Goal: Use online tool/utility: Utilize a website feature to perform a specific function

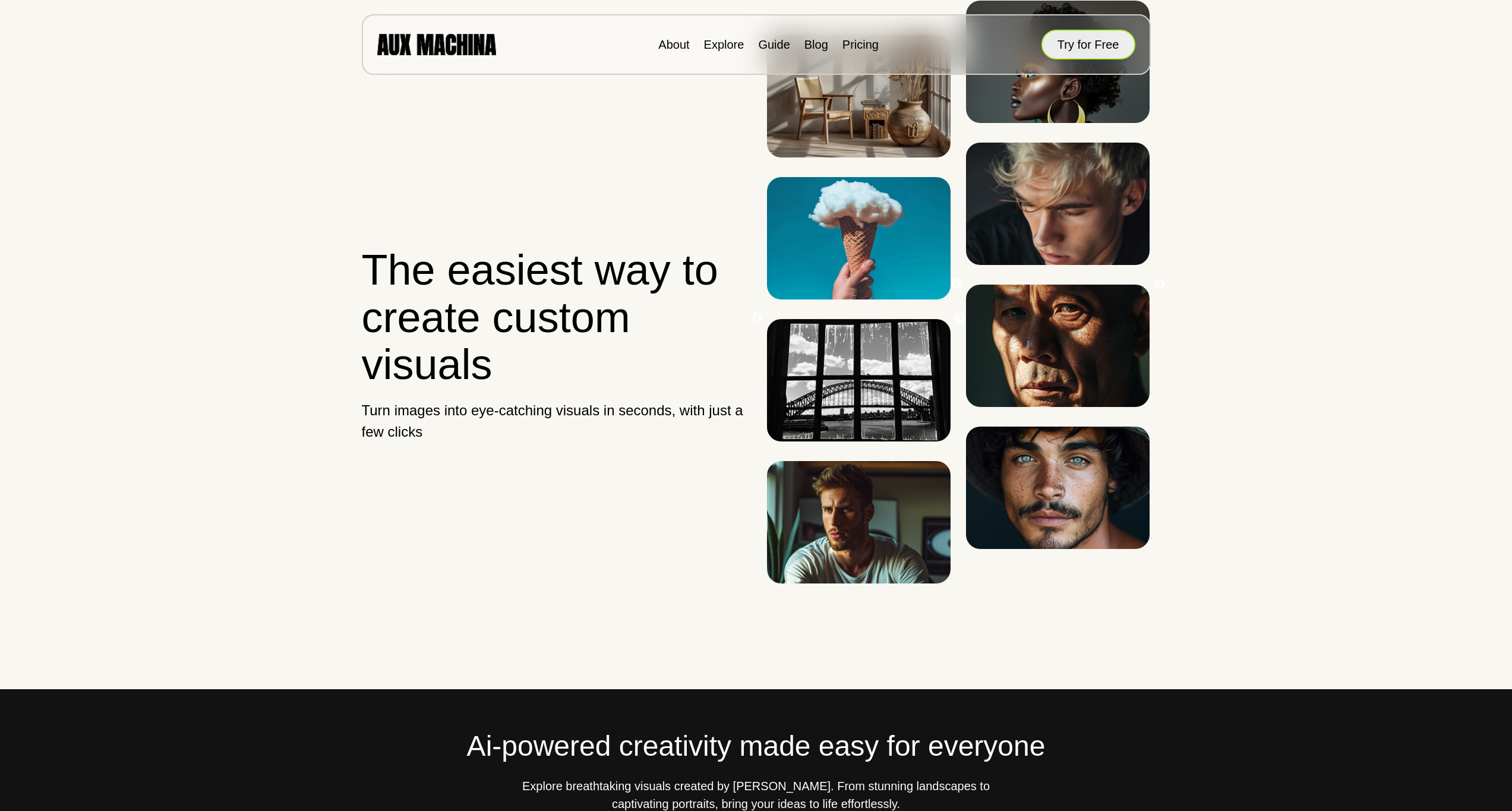
click at [1080, 45] on button "Try for Free" at bounding box center [1088, 45] width 94 height 30
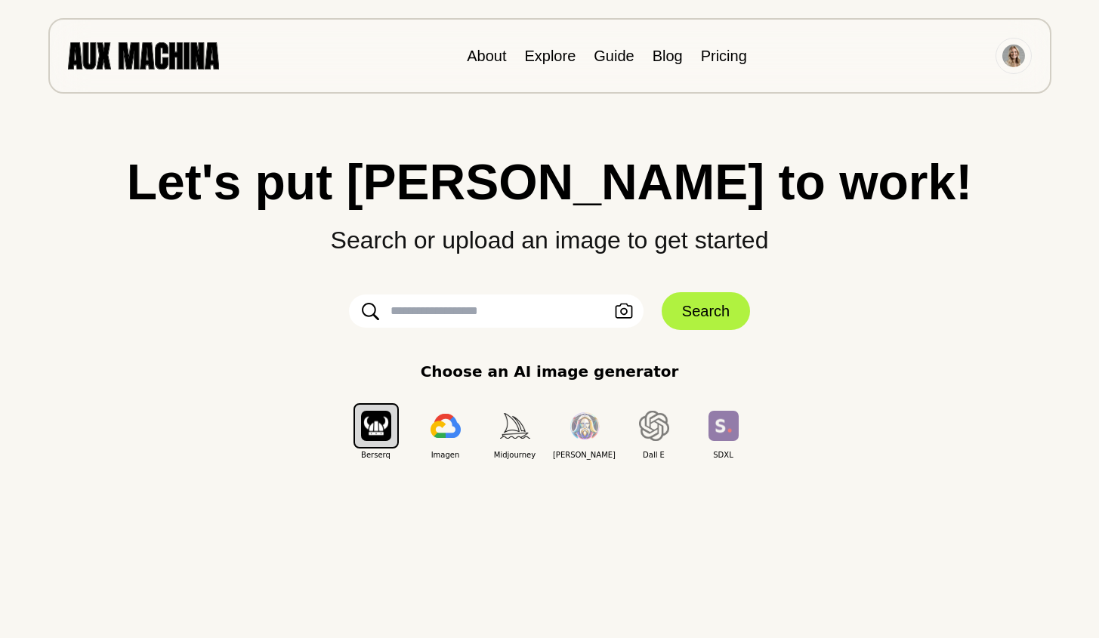
click at [518, 316] on input "text" at bounding box center [496, 311] width 295 height 33
type input "**********"
click at [706, 311] on button "Search" at bounding box center [706, 311] width 88 height 38
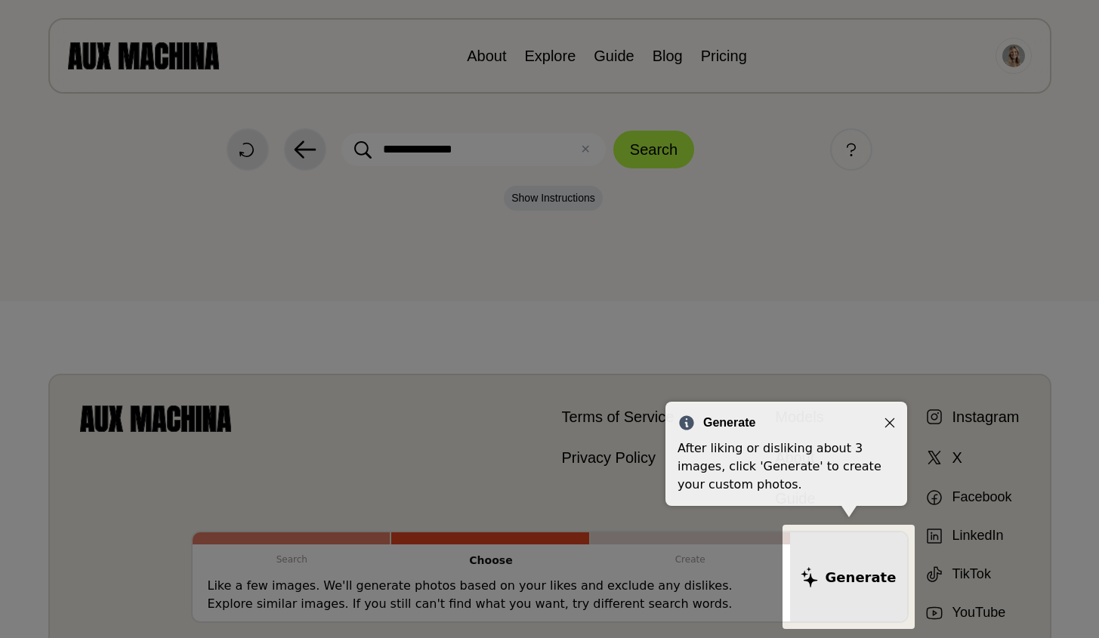
click at [890, 422] on icon "Close" at bounding box center [890, 423] width 11 height 11
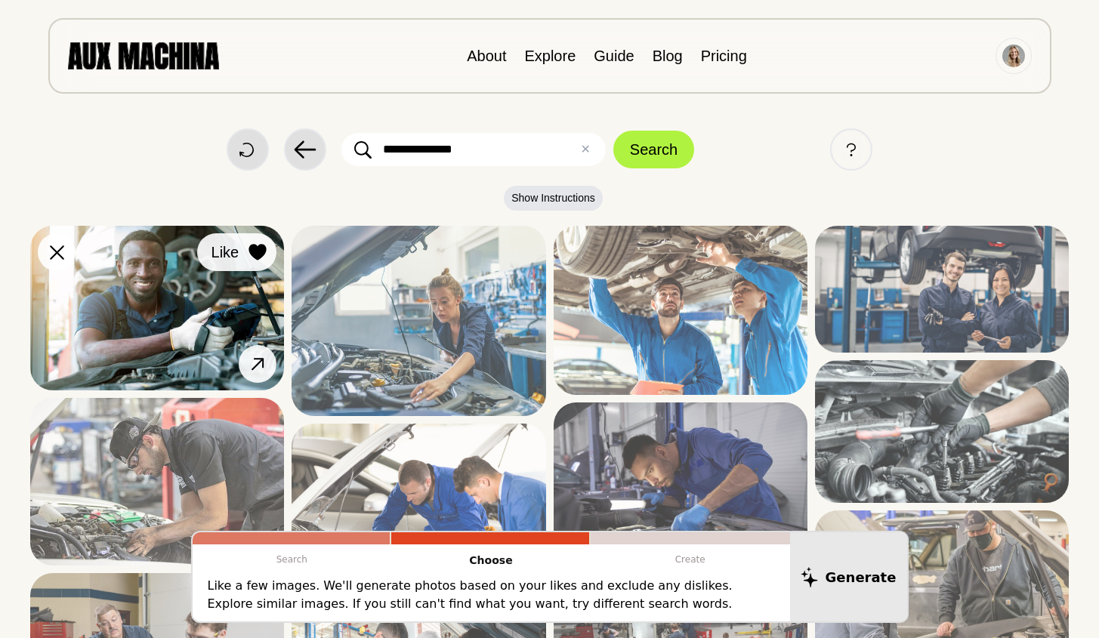
click at [261, 252] on icon at bounding box center [257, 252] width 17 height 17
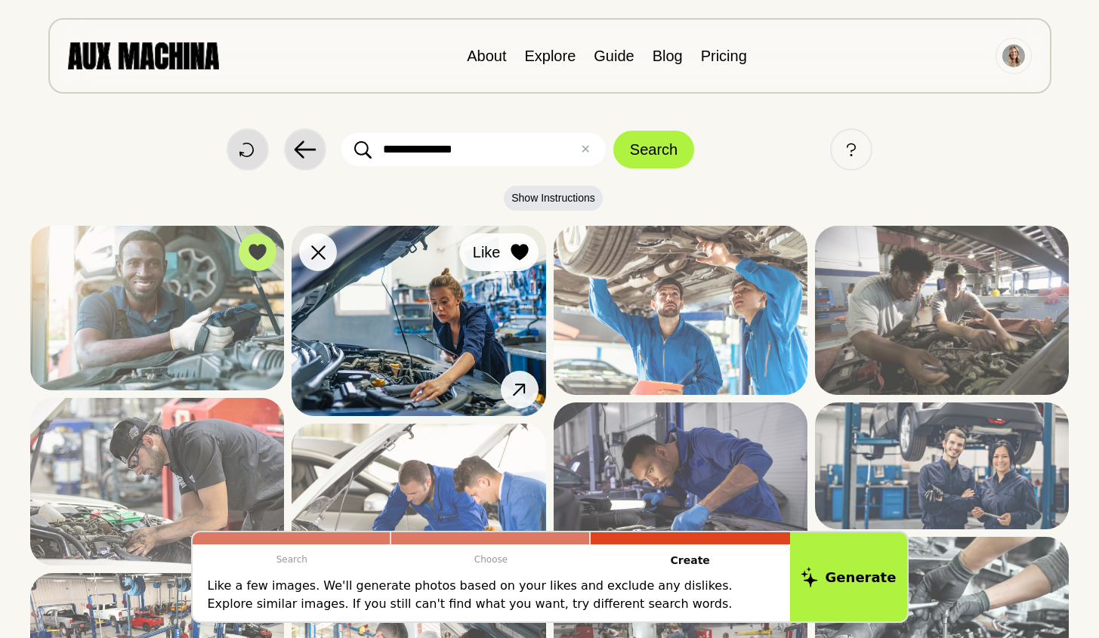
click at [511, 247] on icon at bounding box center [520, 252] width 18 height 17
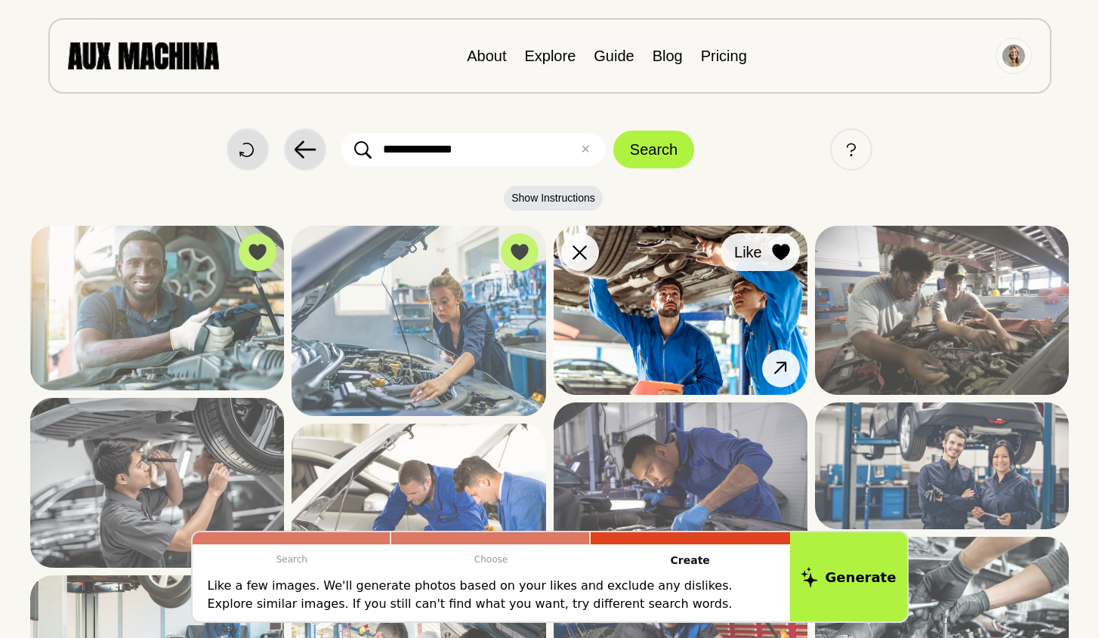
click at [787, 244] on icon at bounding box center [781, 252] width 18 height 17
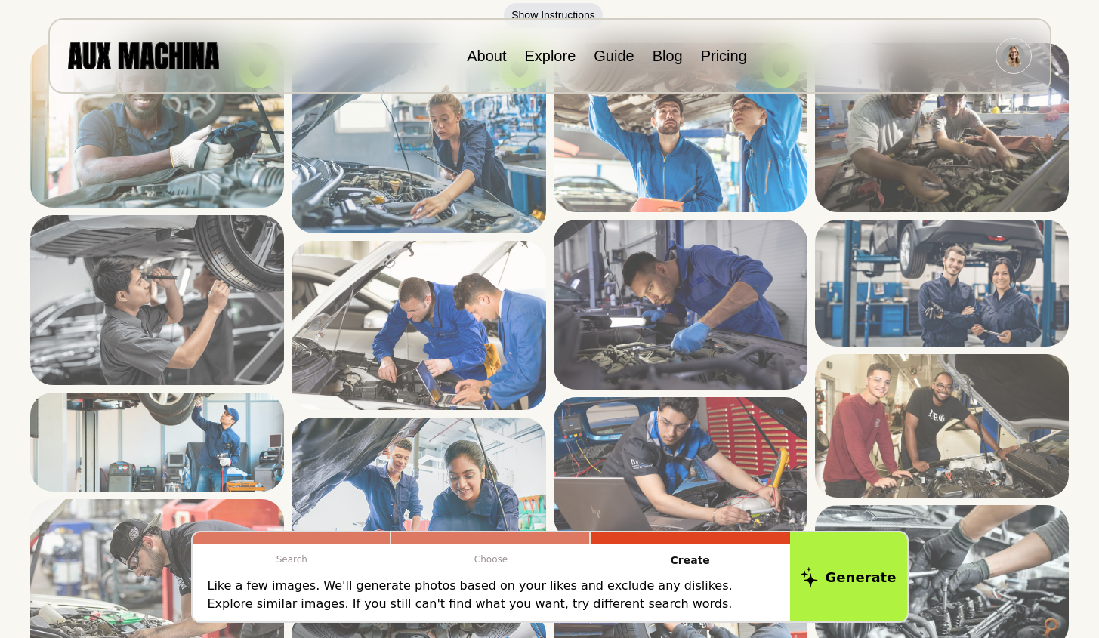
scroll to position [199, 0]
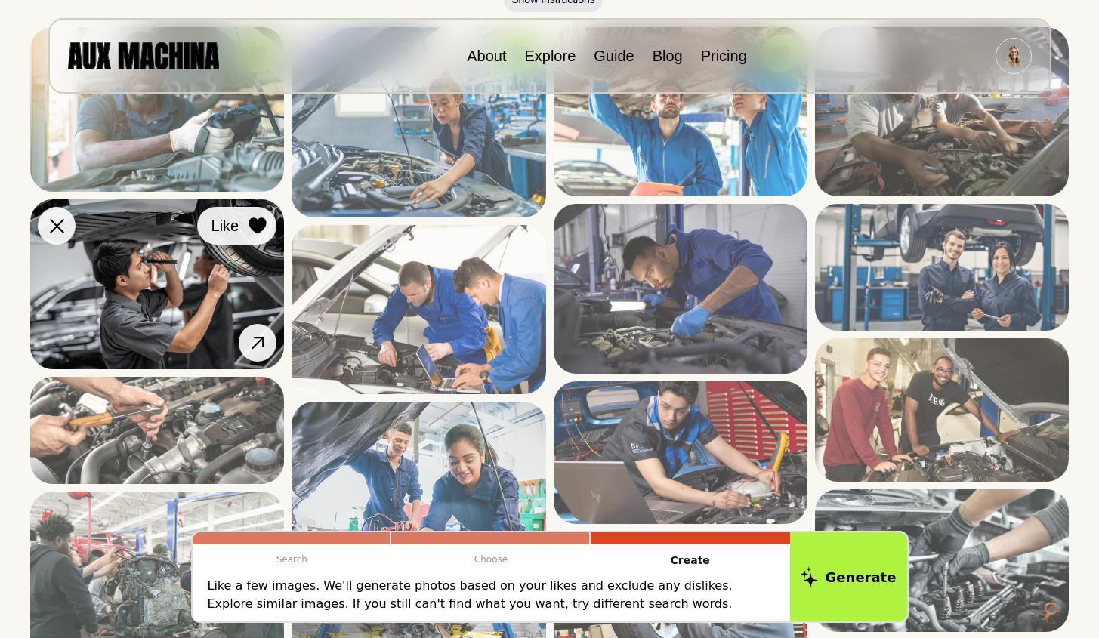
click at [257, 228] on icon at bounding box center [257, 226] width 17 height 17
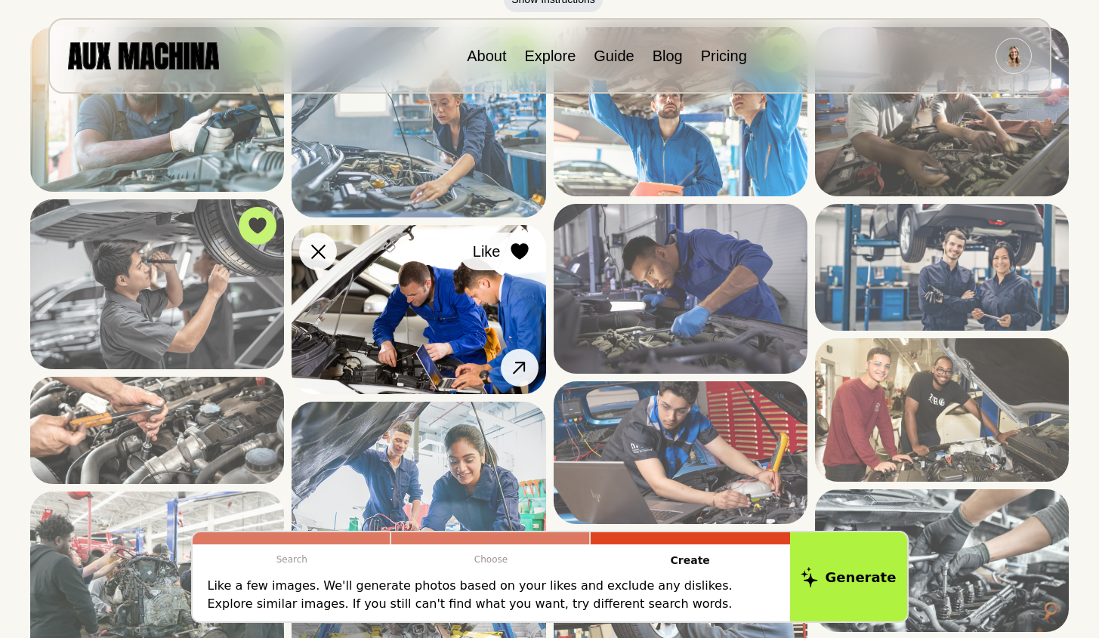
click at [520, 249] on icon at bounding box center [519, 251] width 17 height 17
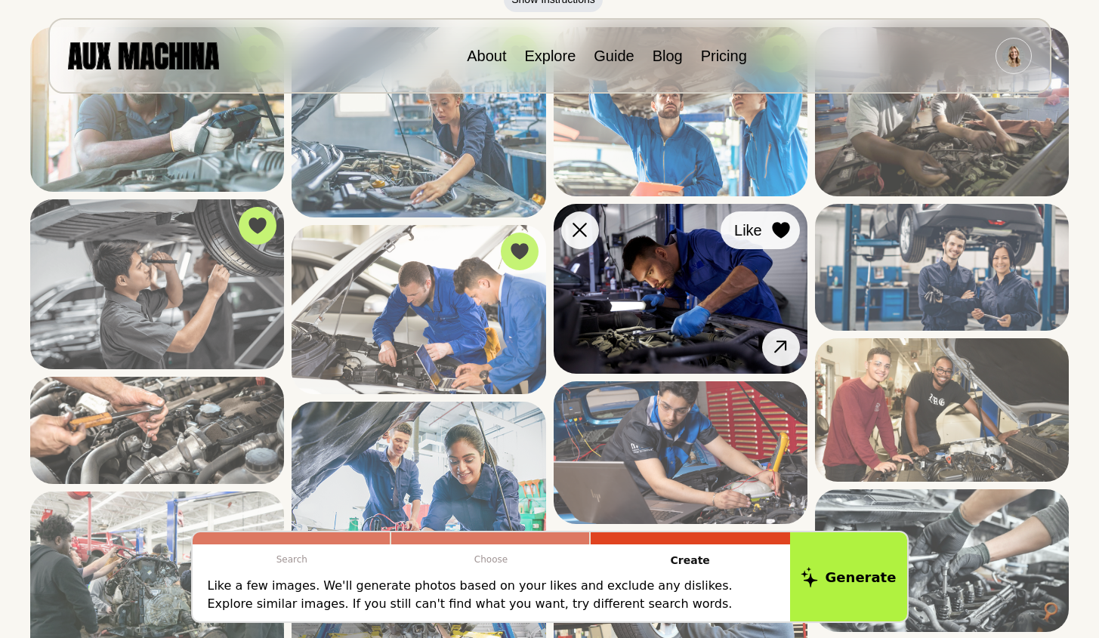
click at [793, 227] on button "Like" at bounding box center [760, 231] width 79 height 38
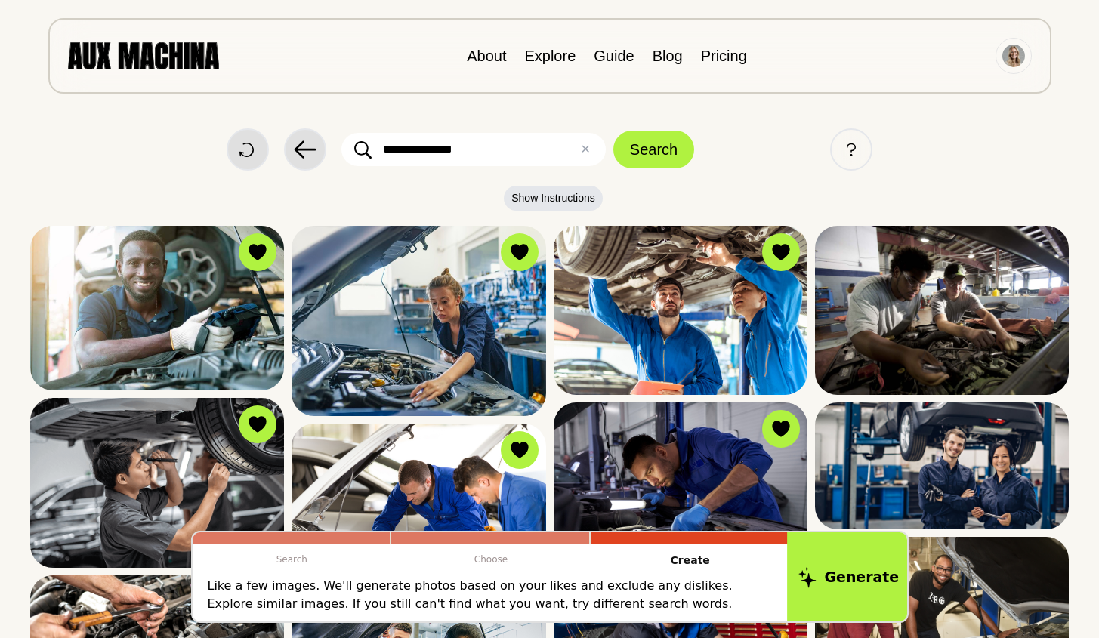
scroll to position [-1, 0]
click at [853, 575] on button "Generate" at bounding box center [848, 577] width 123 height 94
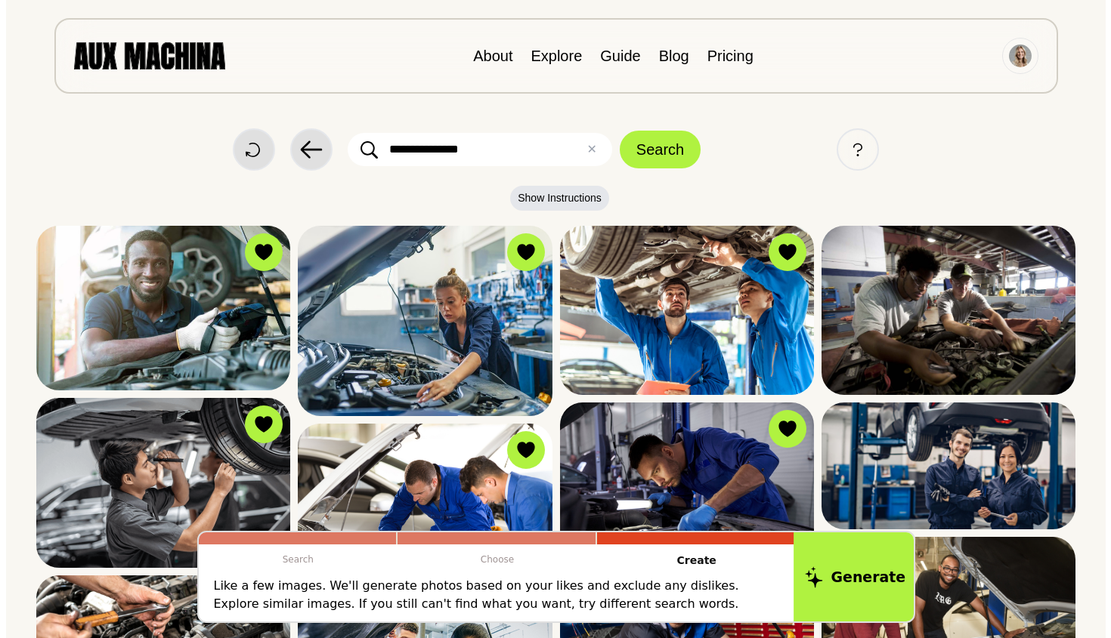
scroll to position [0, 0]
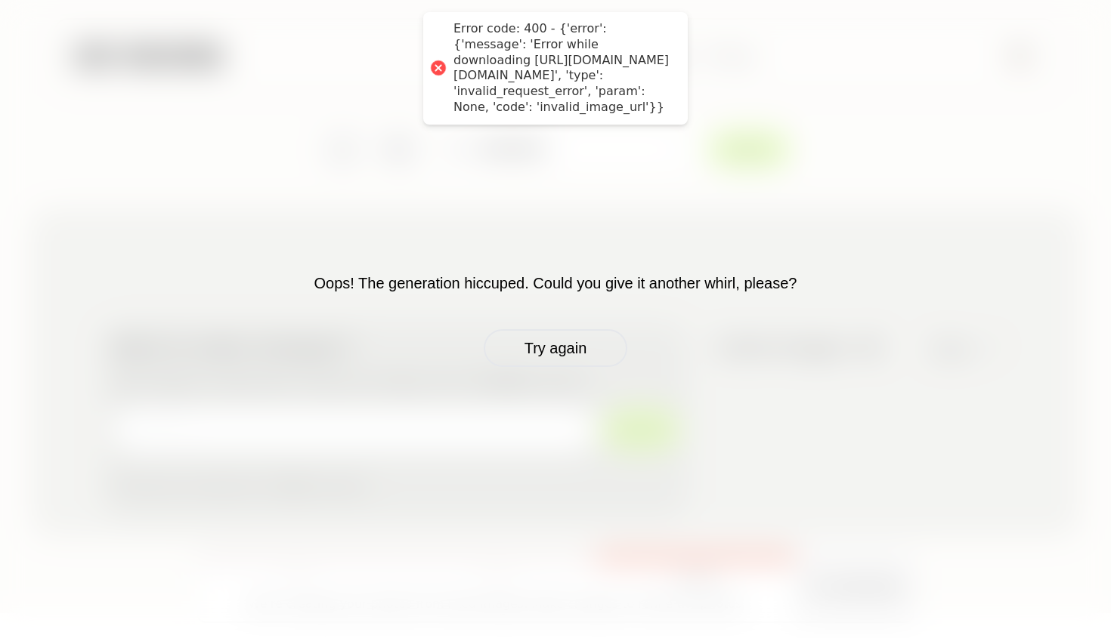
drag, startPoint x: 453, startPoint y: 28, endPoint x: 615, endPoint y: 84, distance: 171.1
click at [615, 84] on div "Error code: 400 - {'error': {'message': 'Error while downloading [URL][DOMAIN_N…" at bounding box center [562, 68] width 219 height 94
copy div "Error code: 400 - {'error': {'message': 'Error while downloading [URL][DOMAIN_N…"
